Goal: Task Accomplishment & Management: Manage account settings

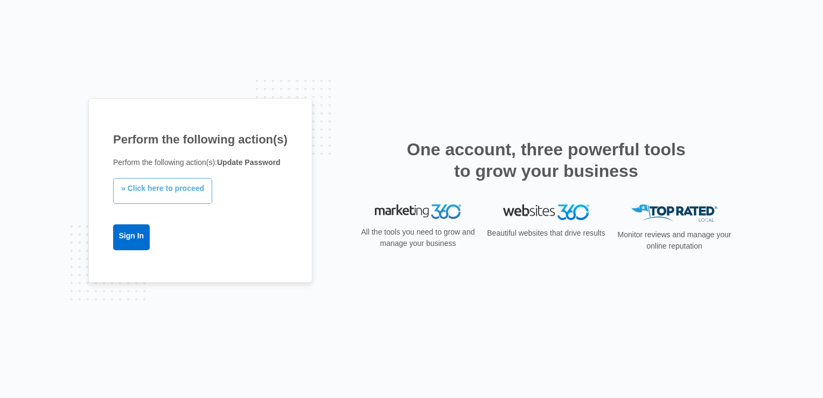
click at [156, 189] on link "» Click here to proceed" at bounding box center [162, 191] width 99 height 26
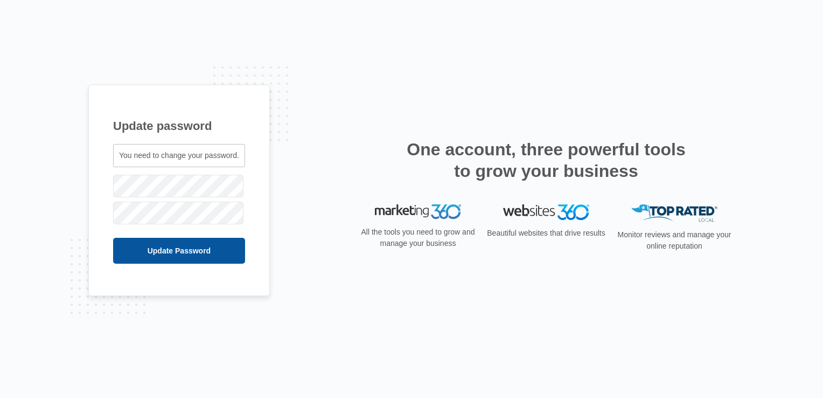
click at [177, 252] on input "Update Password" at bounding box center [179, 251] width 132 height 26
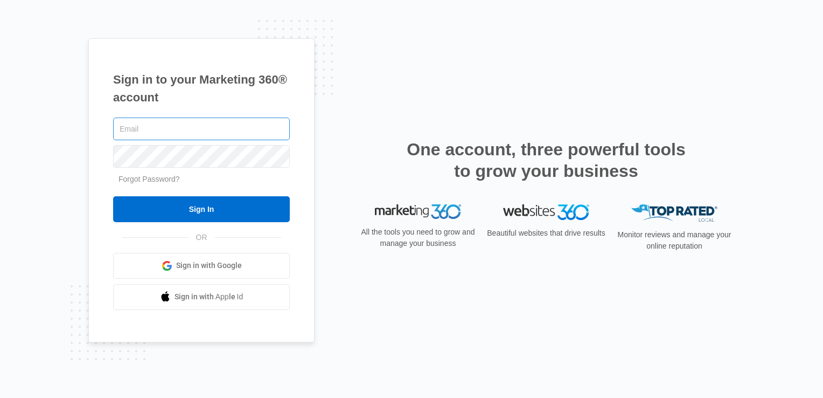
click at [131, 129] on input "text" at bounding box center [201, 128] width 177 height 23
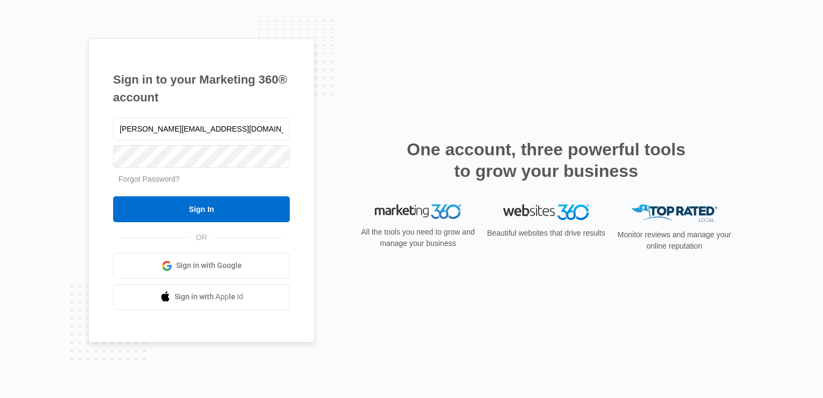
type input "[PERSON_NAME][EMAIL_ADDRESS][DOMAIN_NAME]"
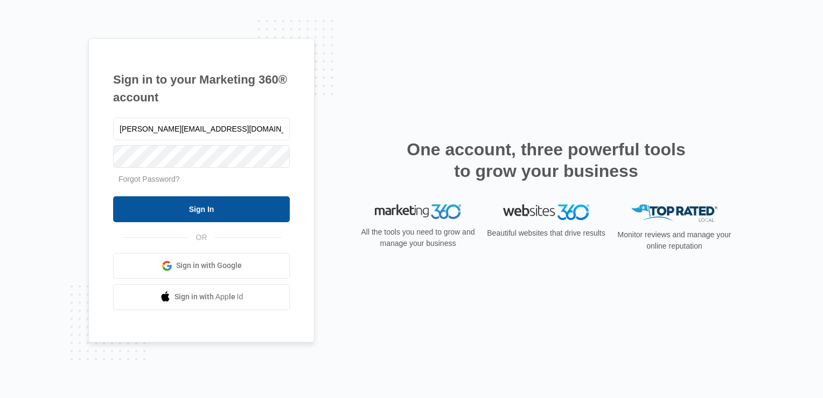
click at [201, 210] on input "Sign In" at bounding box center [201, 209] width 177 height 26
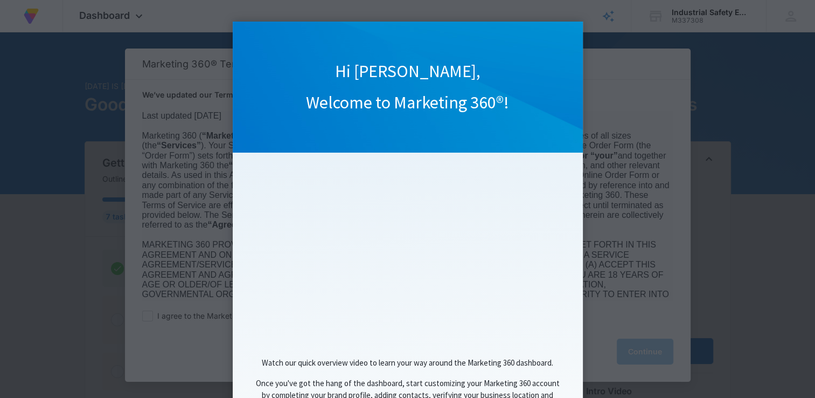
scroll to position [89, 0]
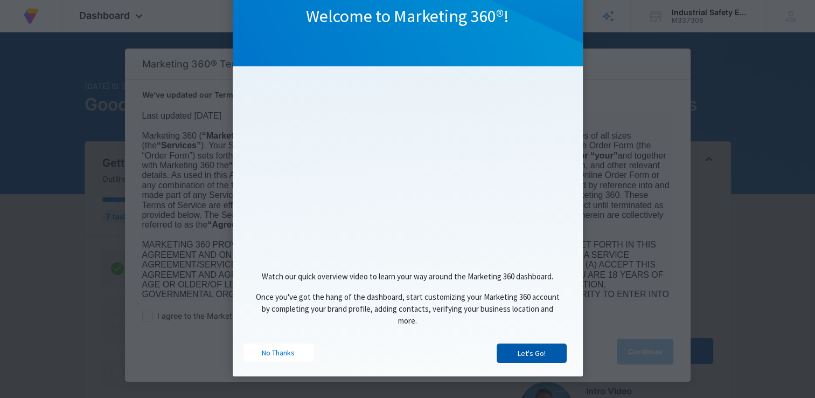
click at [523, 353] on link "Let's Go!" at bounding box center [532, 352] width 70 height 19
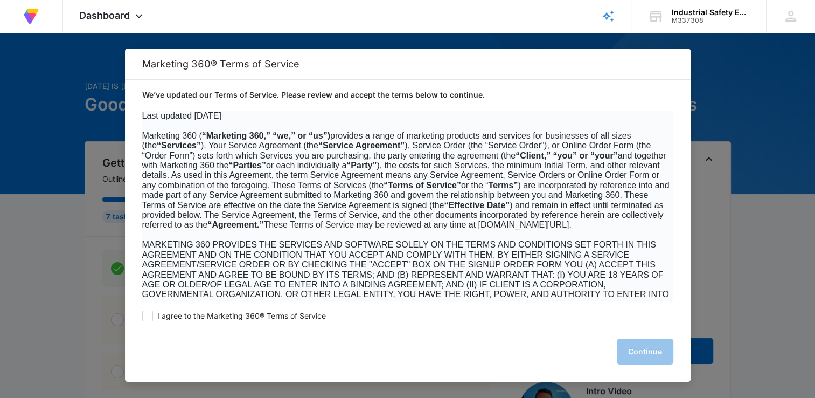
scroll to position [0, 0]
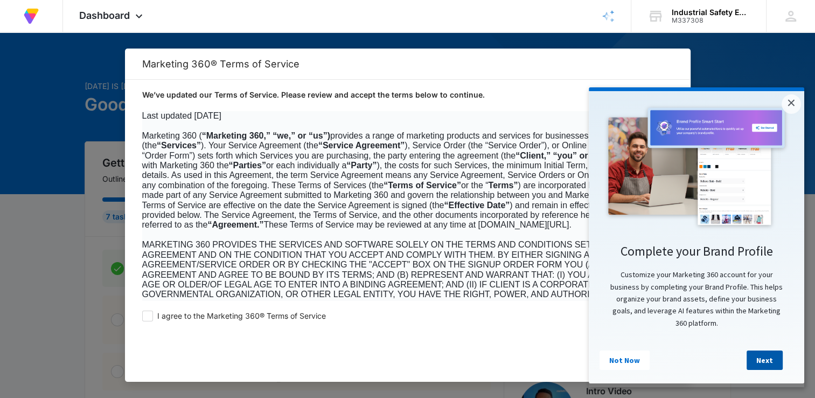
click at [769, 361] on link "Next" at bounding box center [765, 359] width 36 height 19
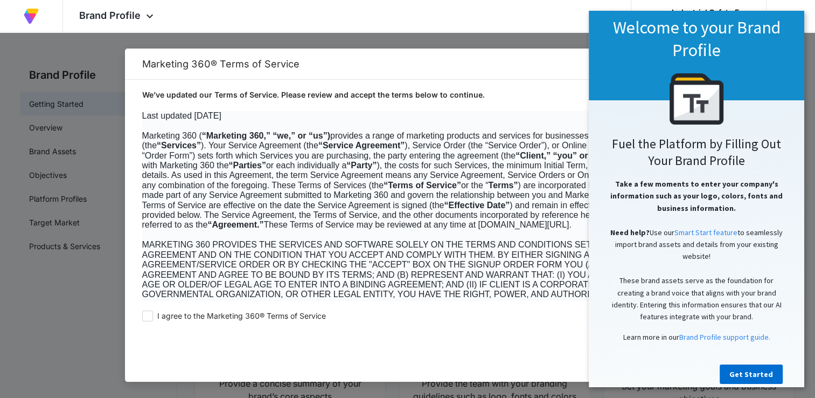
scroll to position [55, 0]
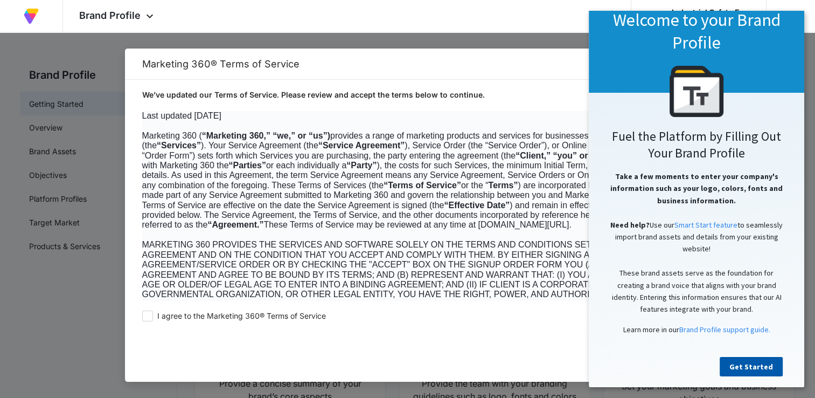
click at [748, 357] on link "Get Started" at bounding box center [751, 366] width 63 height 19
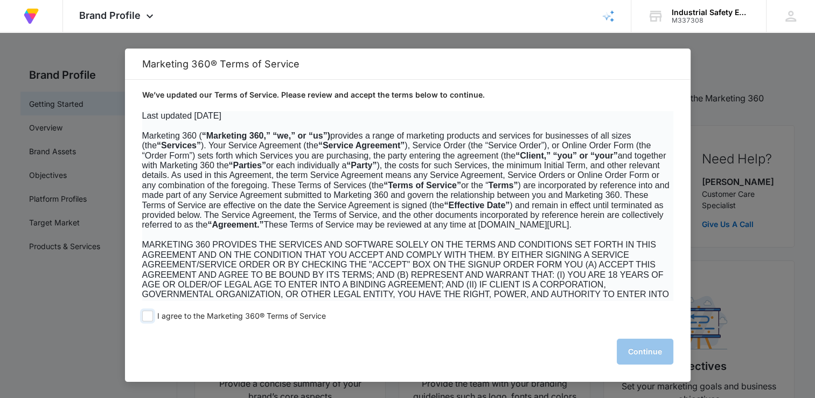
click at [149, 314] on span at bounding box center [147, 315] width 11 height 11
click at [149, 314] on input "I agree to the Marketing 360® Terms of Service" at bounding box center [147, 315] width 11 height 11
checkbox input "true"
click at [637, 345] on button "Continue" at bounding box center [645, 351] width 57 height 26
